Goal: Task Accomplishment & Management: Complete application form

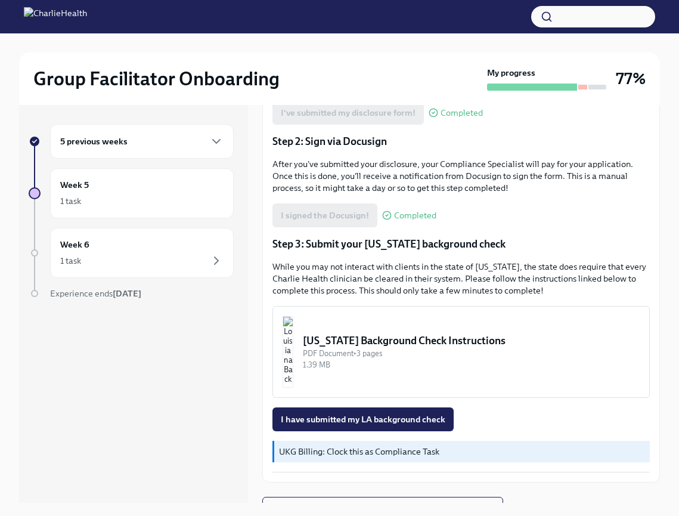
click at [195, 134] on div "5 previous weeks" at bounding box center [141, 141] width 163 height 14
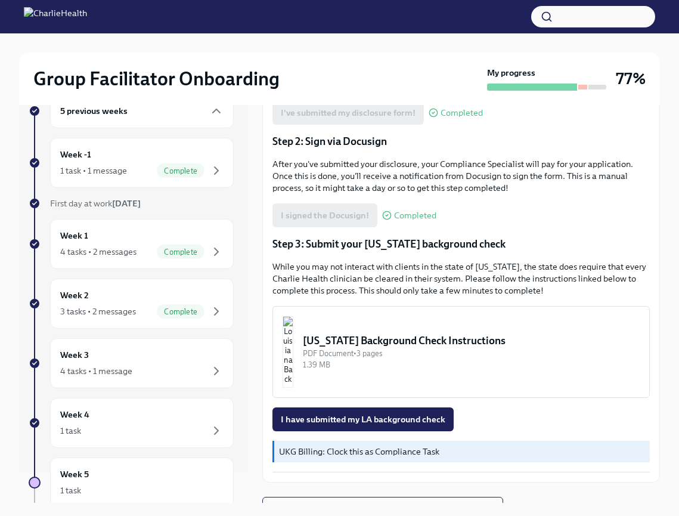
scroll to position [38, 0]
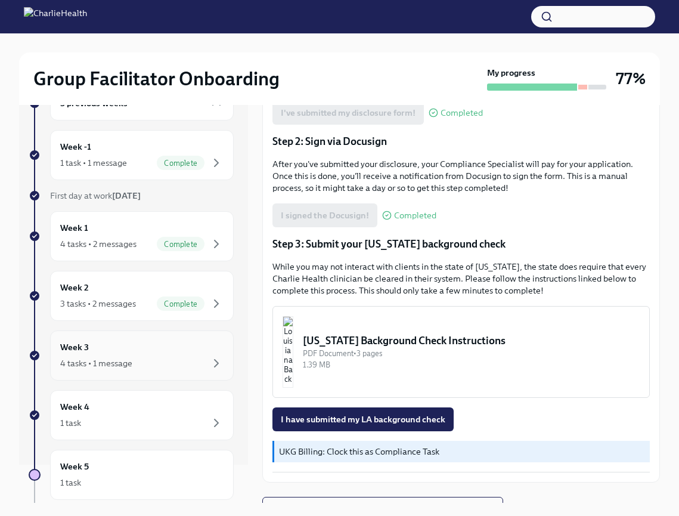
click at [160, 359] on div "4 tasks • 1 message" at bounding box center [141, 363] width 163 height 14
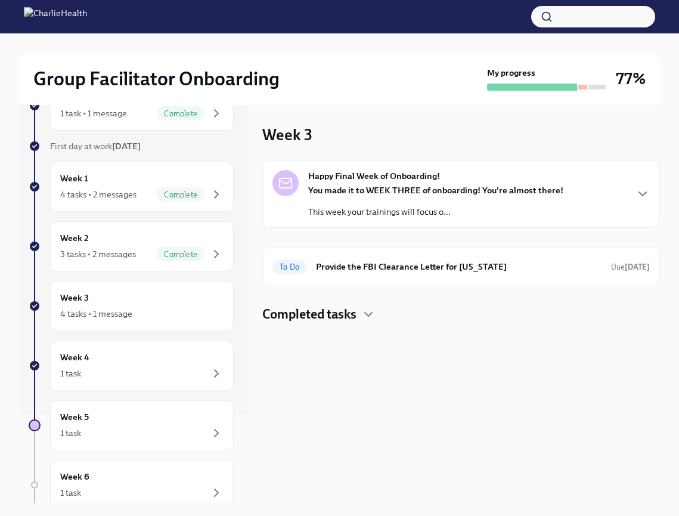
scroll to position [94, 0]
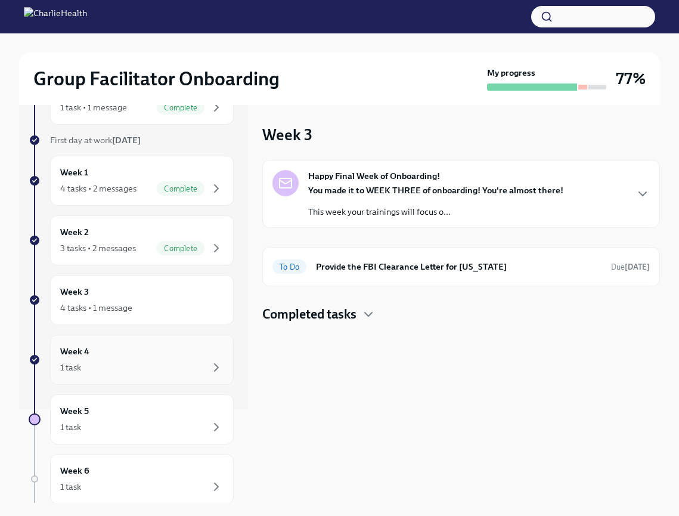
click at [162, 360] on div "1 task" at bounding box center [141, 367] width 163 height 14
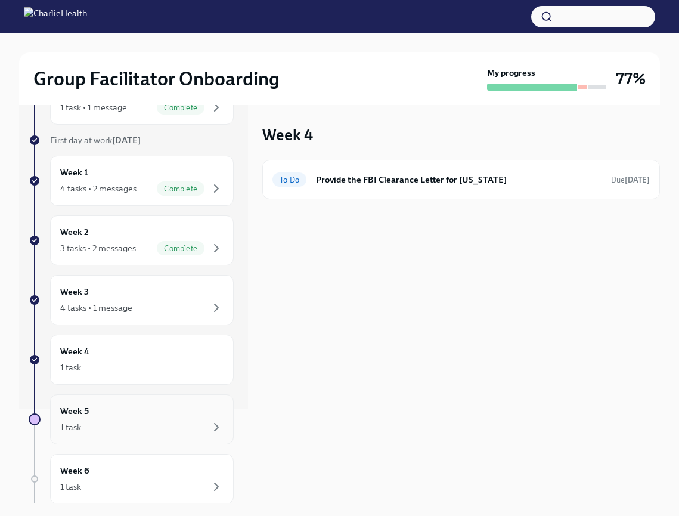
click at [156, 411] on div "Week 5 1 task" at bounding box center [141, 419] width 163 height 30
click at [166, 422] on div "1 task" at bounding box center [141, 427] width 163 height 14
click at [343, 187] on div "To Do Provide the FBI Clearance Letter for [US_STATE] Due [DATE]" at bounding box center [460, 179] width 377 height 19
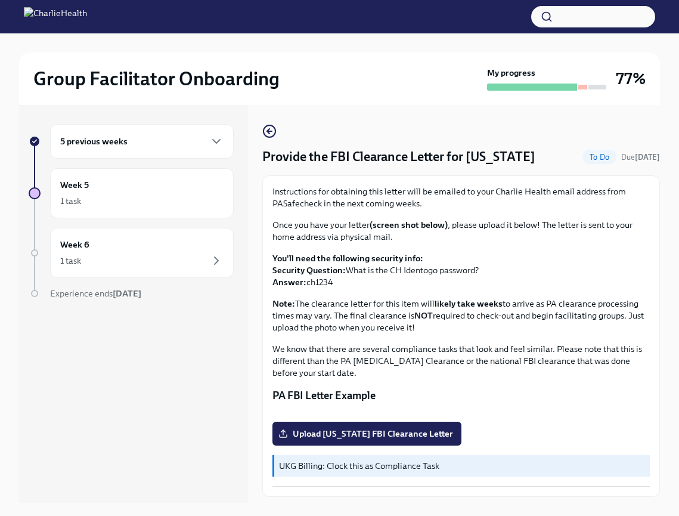
scroll to position [120, 0]
click at [189, 202] on div "1 task" at bounding box center [141, 201] width 163 height 14
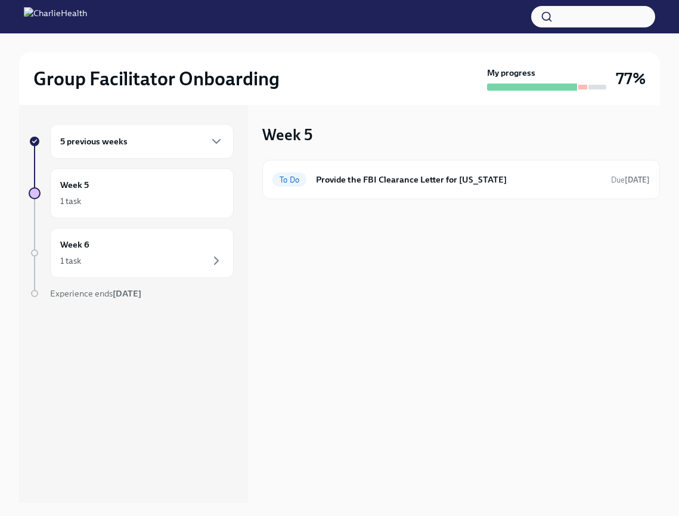
click at [199, 127] on div "5 previous weeks" at bounding box center [142, 141] width 184 height 35
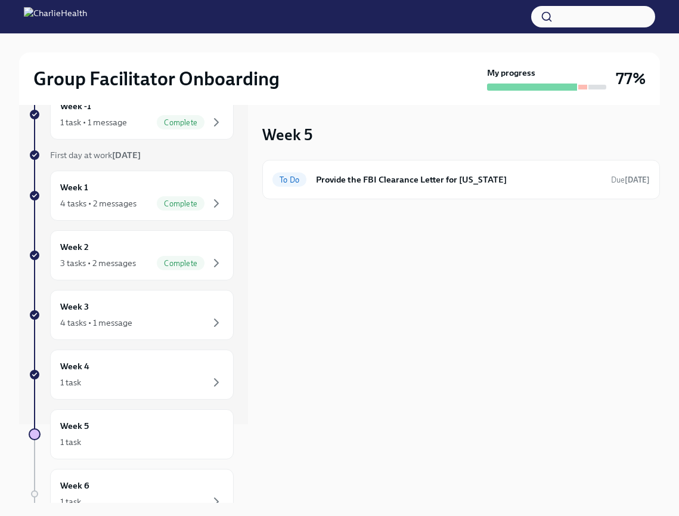
scroll to position [146, 0]
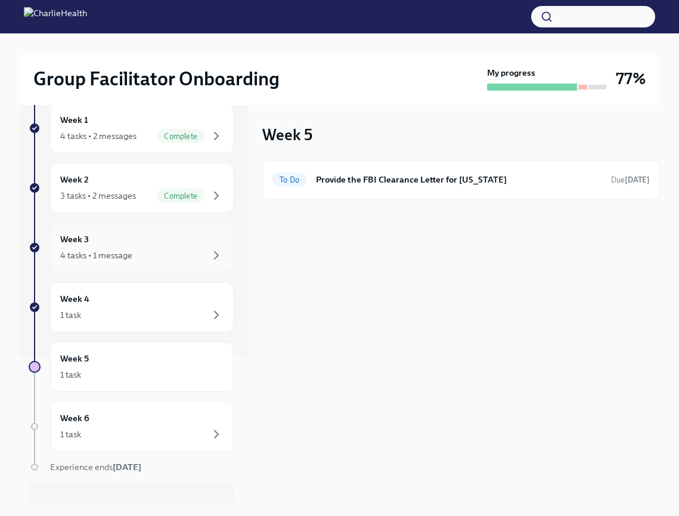
click at [165, 258] on div "4 tasks • 1 message" at bounding box center [141, 255] width 163 height 14
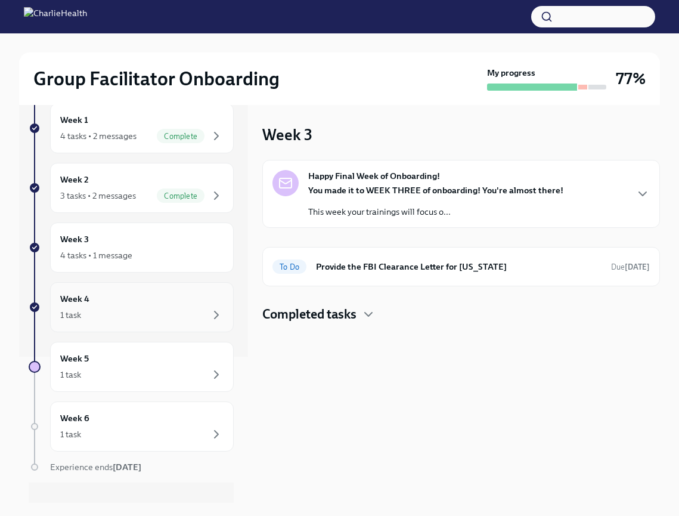
click at [164, 305] on div "Week 4 1 task" at bounding box center [141, 307] width 163 height 30
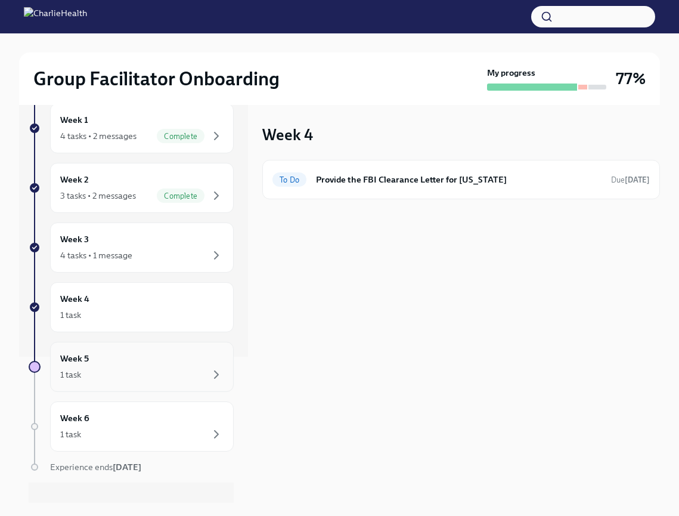
click at [164, 361] on div "Week 5 1 task" at bounding box center [141, 367] width 163 height 30
click at [349, 176] on h6 "Provide the FBI Clearance Letter for [US_STATE]" at bounding box center [459, 179] width 286 height 13
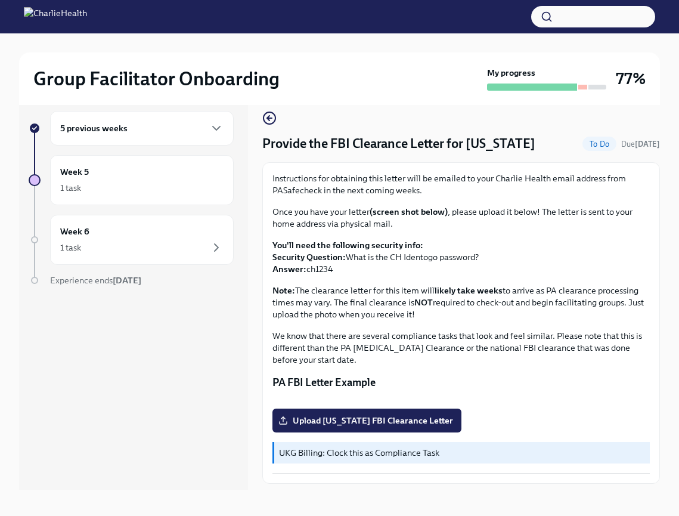
scroll to position [20, 0]
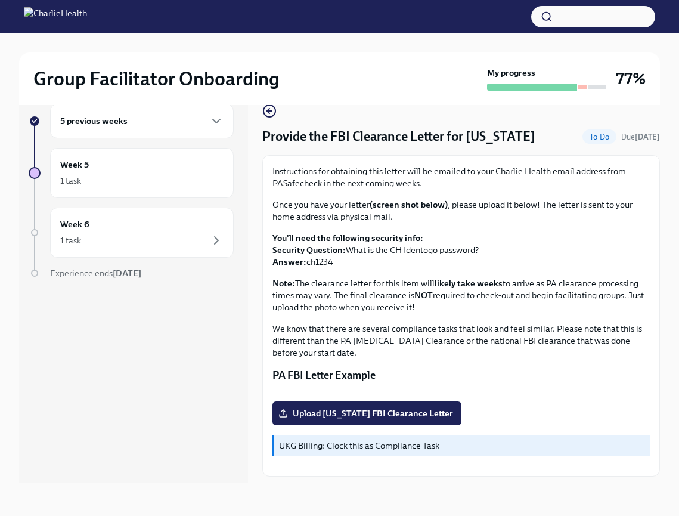
click at [128, 260] on div "5 previous weeks Week 5 1 task Week 6 1 task Experience ends [DATE]" at bounding box center [131, 215] width 205 height 223
click at [131, 234] on div "1 task" at bounding box center [141, 240] width 163 height 14
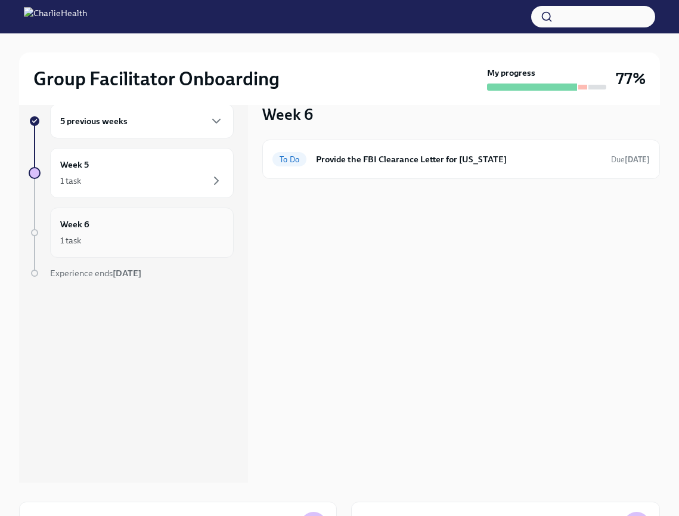
click at [148, 220] on div "Week 6 1 task" at bounding box center [141, 233] width 163 height 30
click at [152, 170] on div "Week 5 1 task" at bounding box center [141, 173] width 163 height 30
